Goal: Task Accomplishment & Management: Use online tool/utility

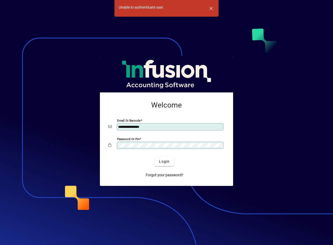
click at [155, 157] on button "Login" at bounding box center [164, 161] width 19 height 9
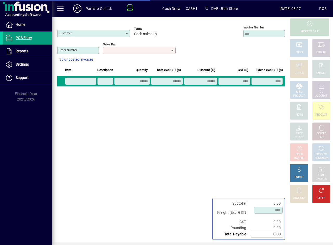
type input "**********"
